Goal: Task Accomplishment & Management: Use online tool/utility

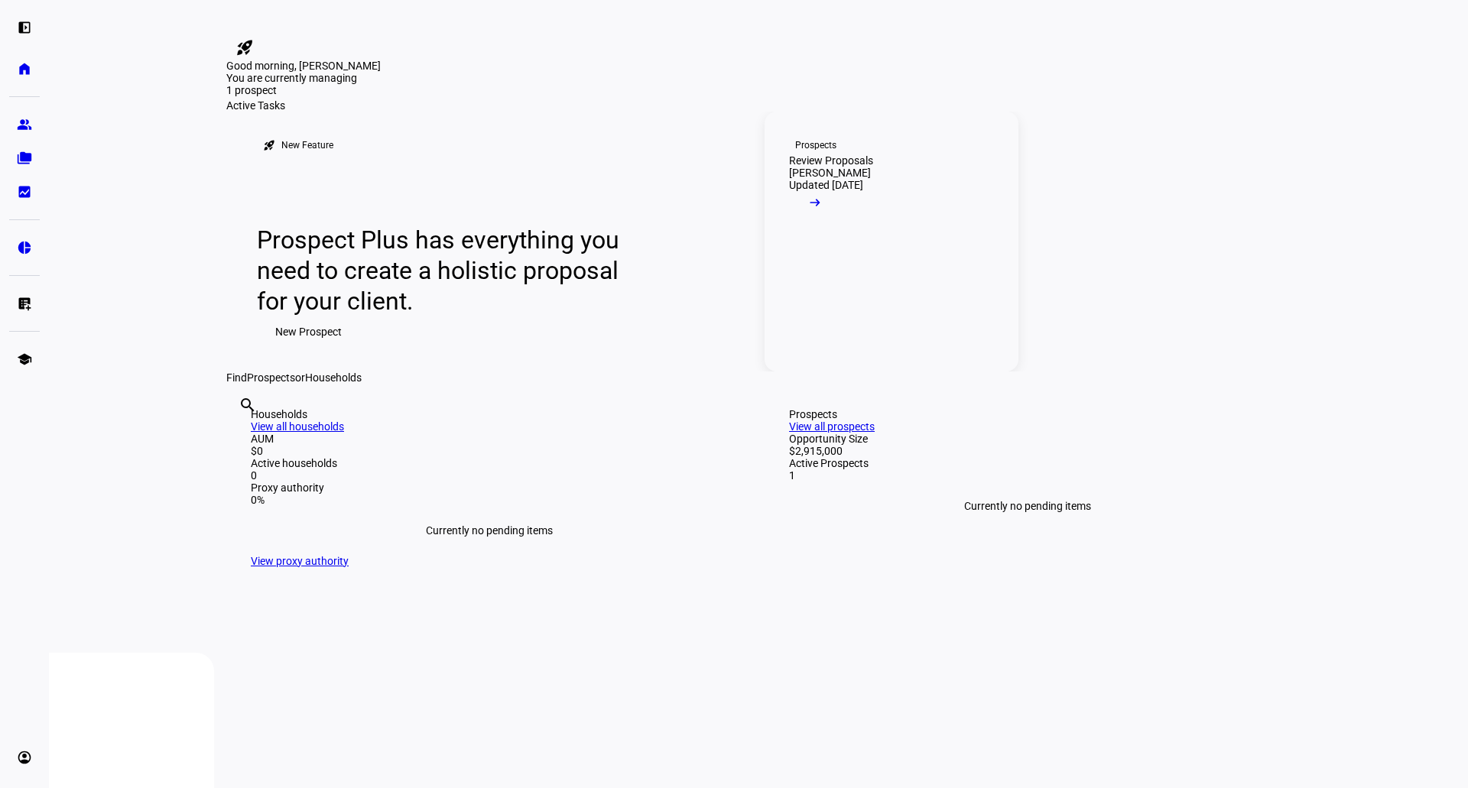
click at [870, 167] on div "Review Proposals" at bounding box center [831, 160] width 84 height 12
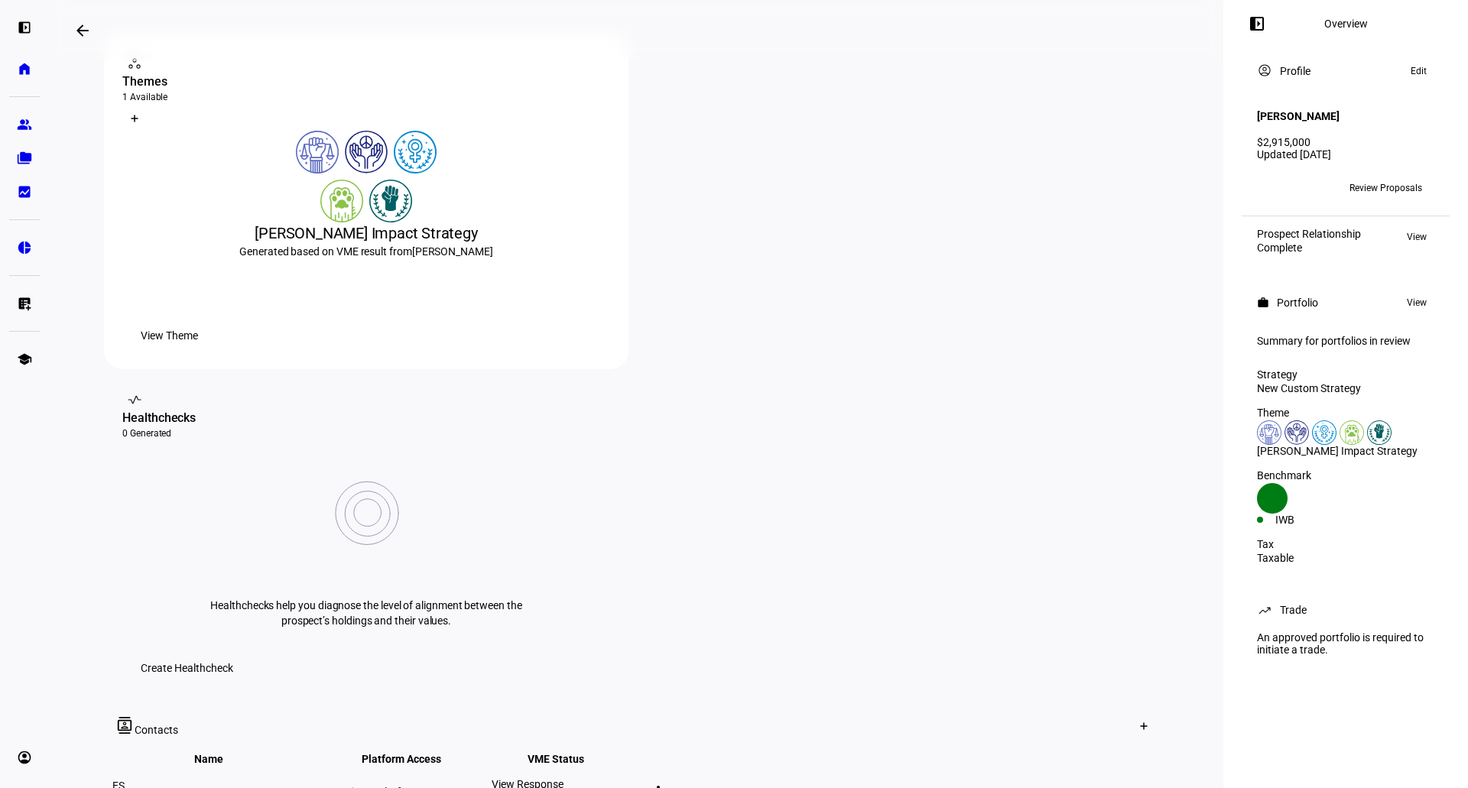
scroll to position [153, 0]
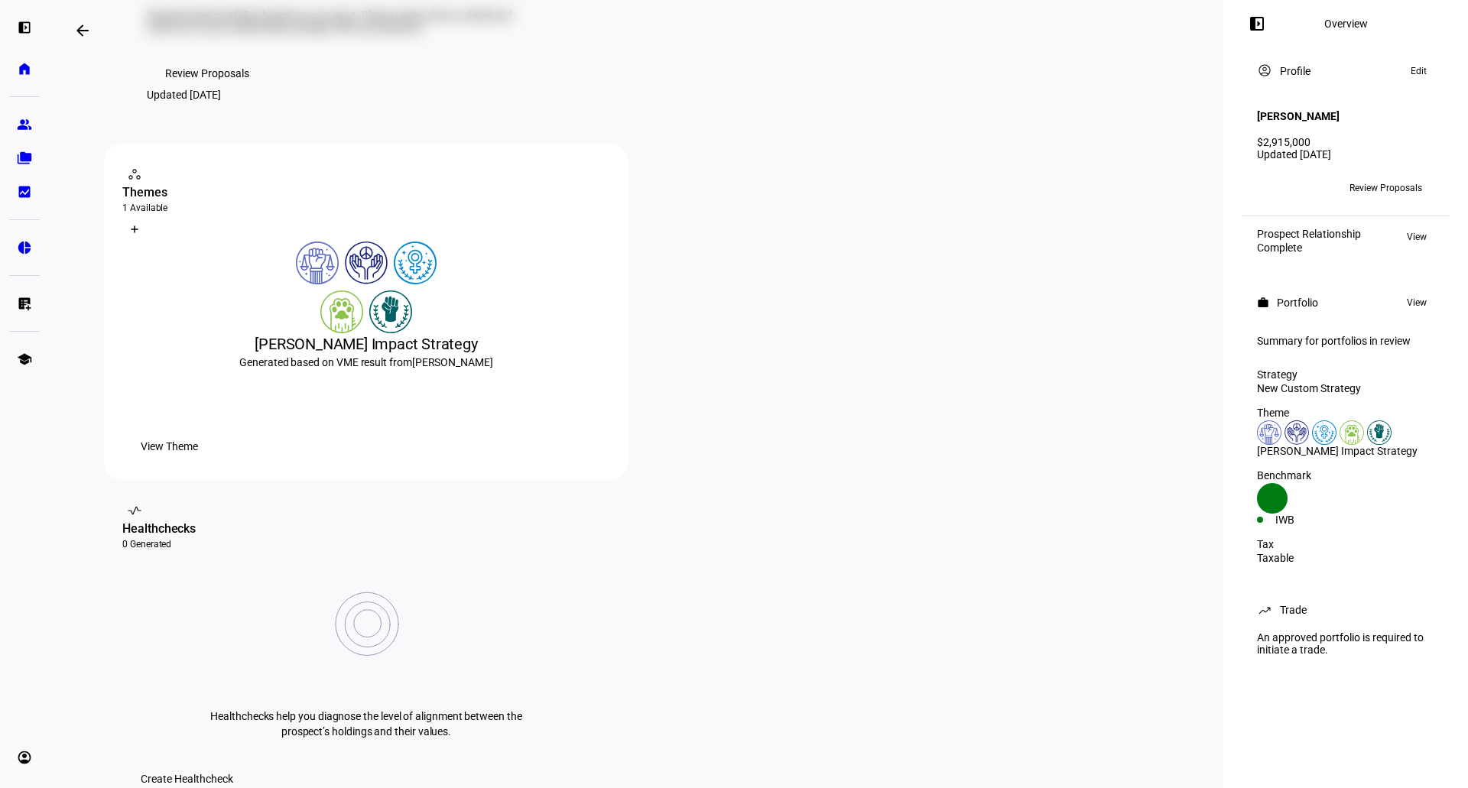
click at [1377, 182] on span "Review Proposals" at bounding box center [1386, 188] width 73 height 24
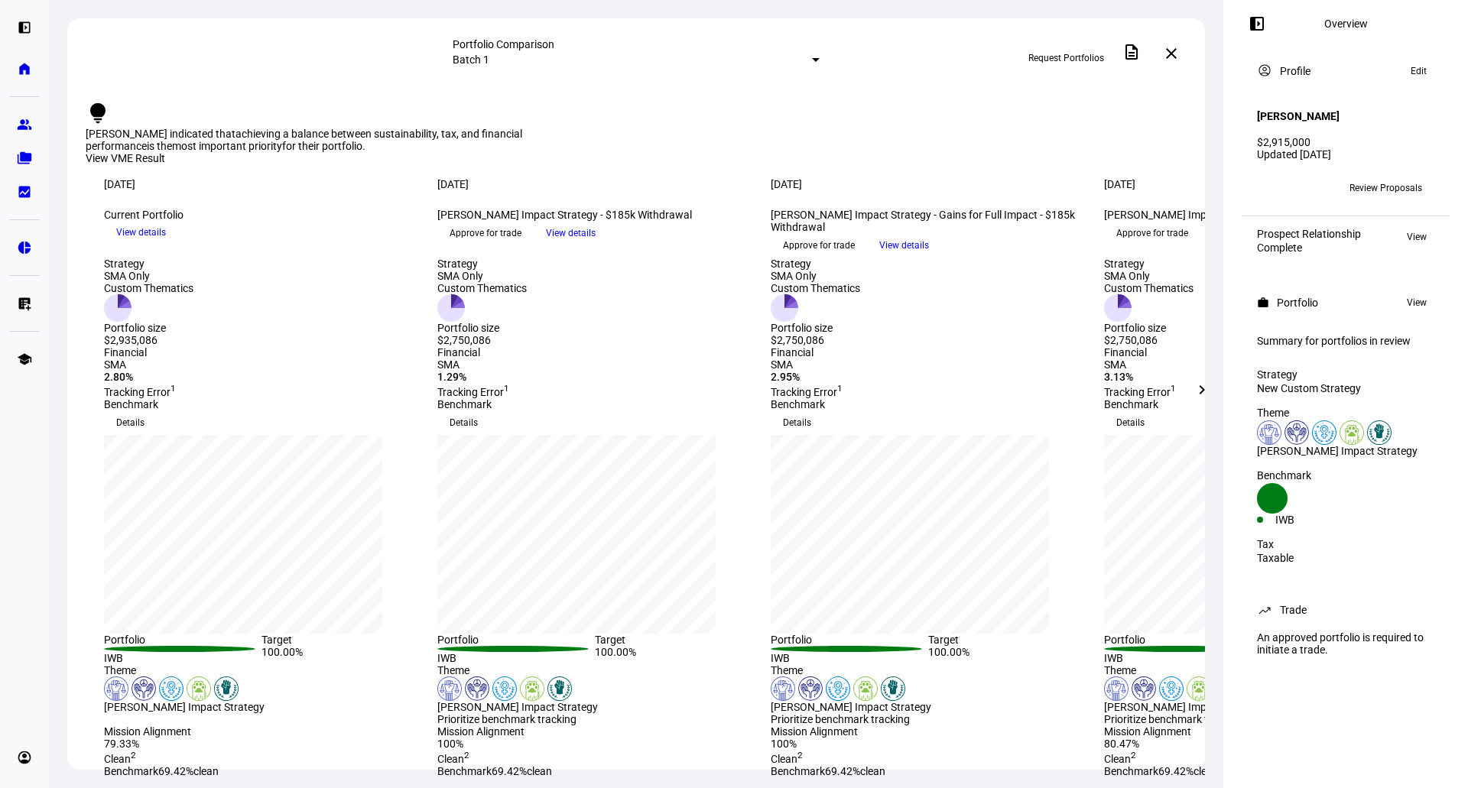
click at [1205, 394] on mat-icon "chevron_right" at bounding box center [1202, 390] width 18 height 18
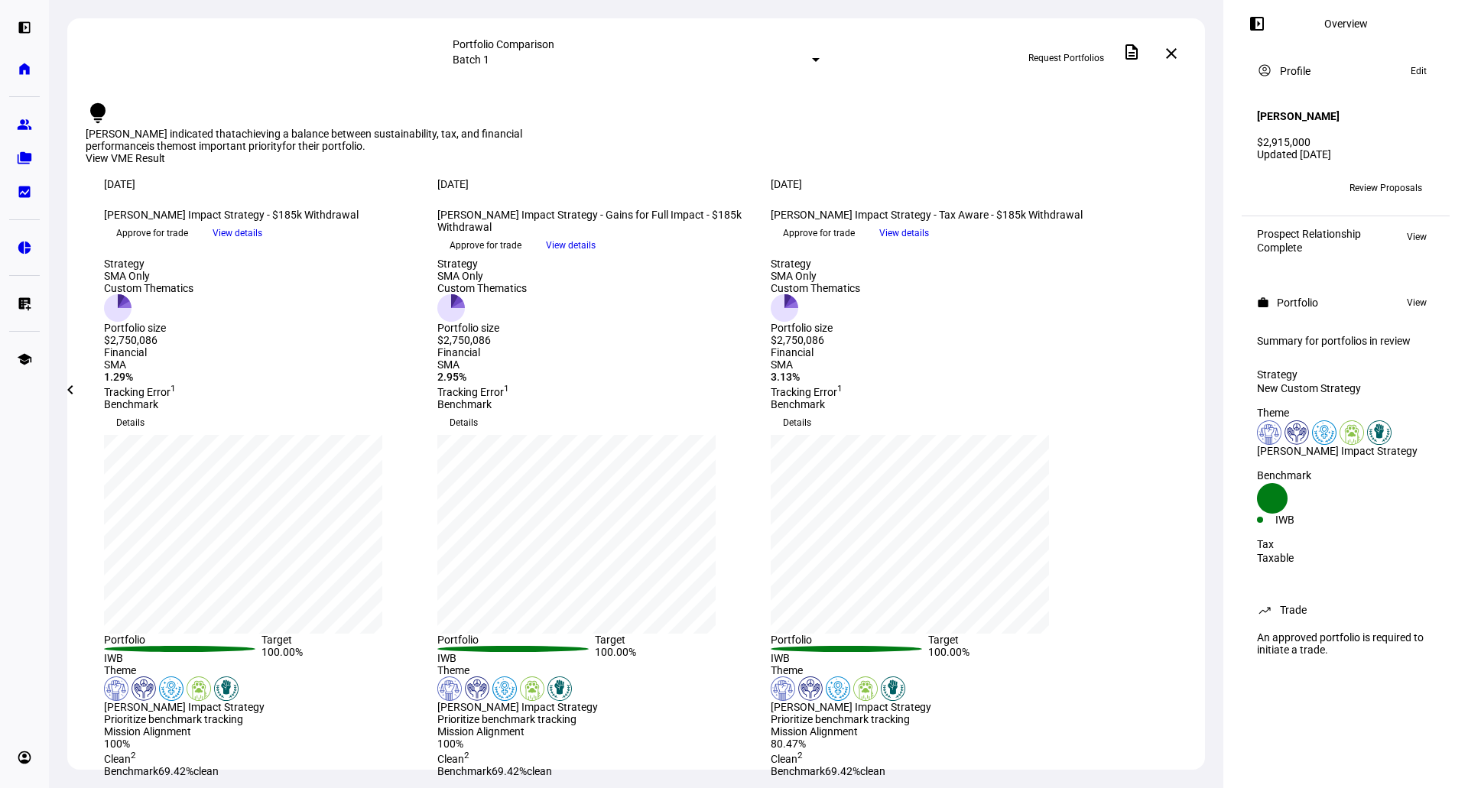
click at [855, 245] on span "Approve for trade" at bounding box center [819, 233] width 72 height 24
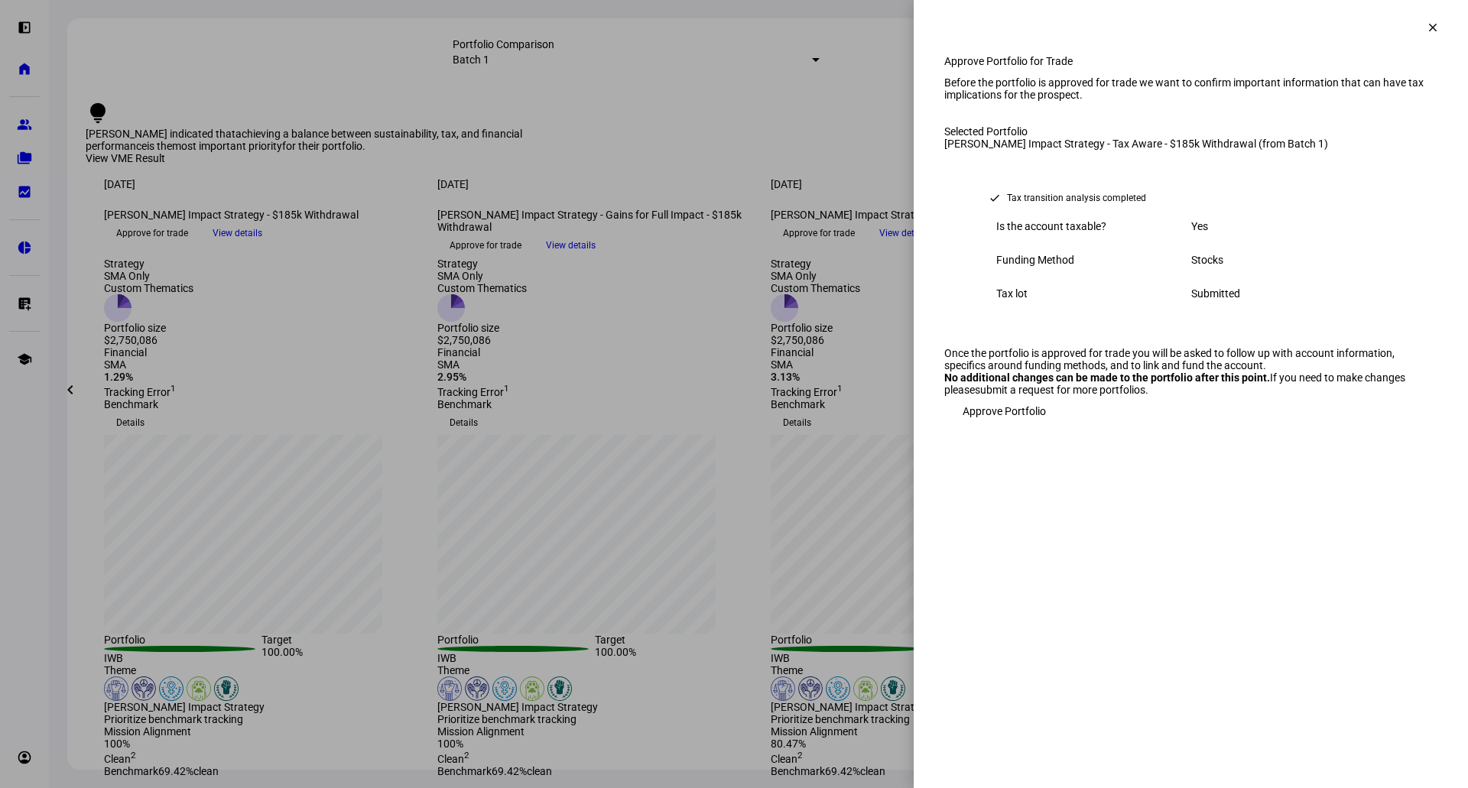
click at [1012, 427] on span "Approve Portfolio" at bounding box center [1004, 411] width 83 height 31
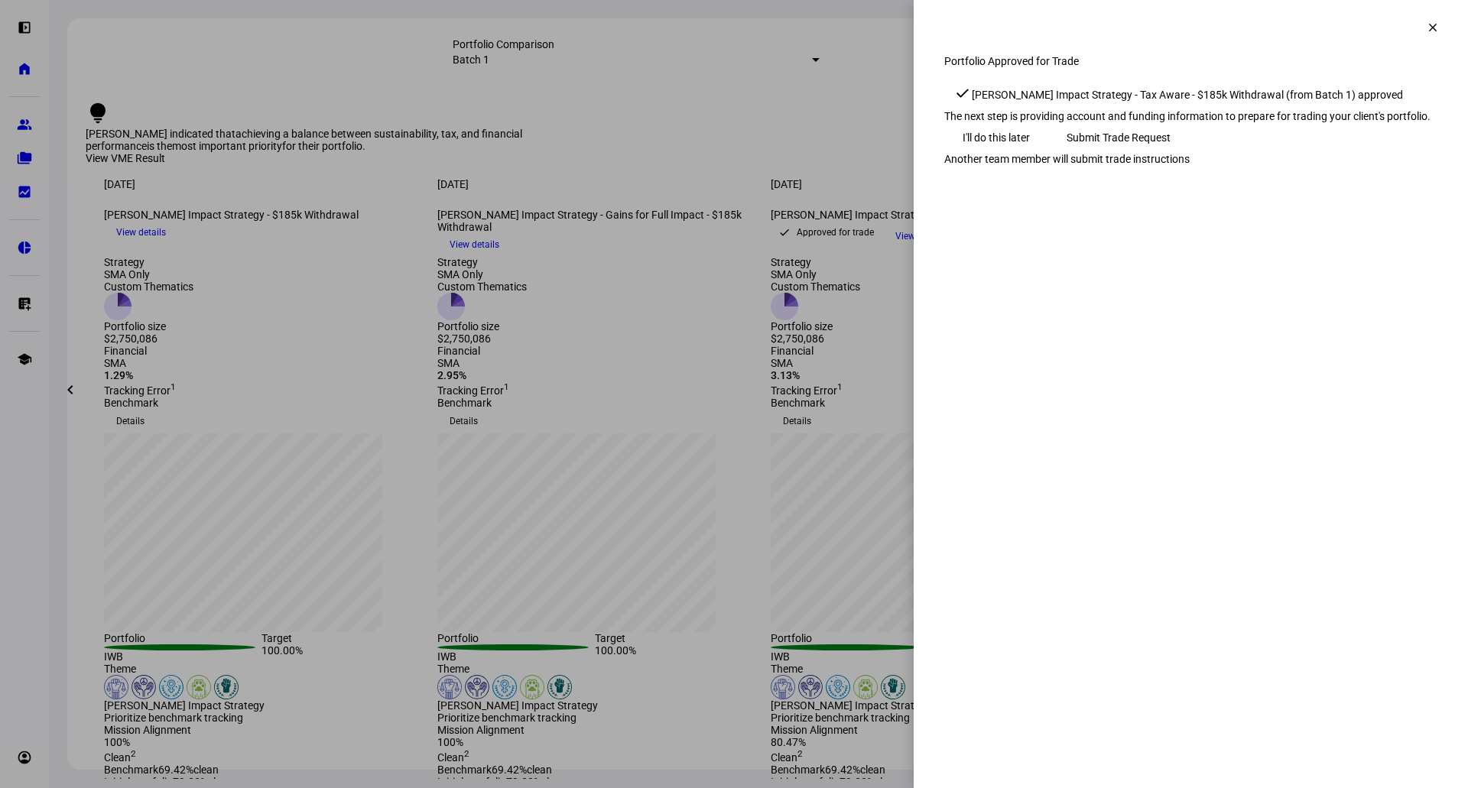
click at [1008, 153] on span "I'll do this later" at bounding box center [996, 137] width 67 height 31
